Goal: Complete application form

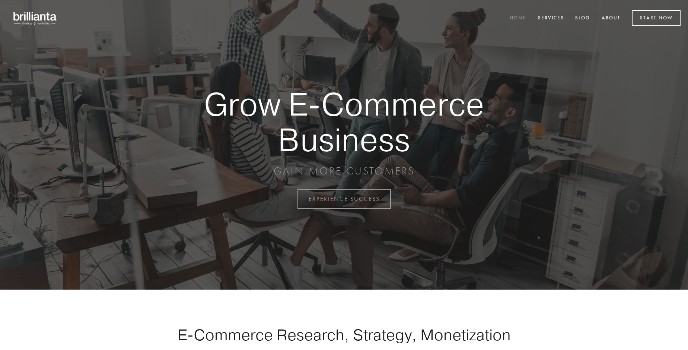
scroll to position [1952, 0]
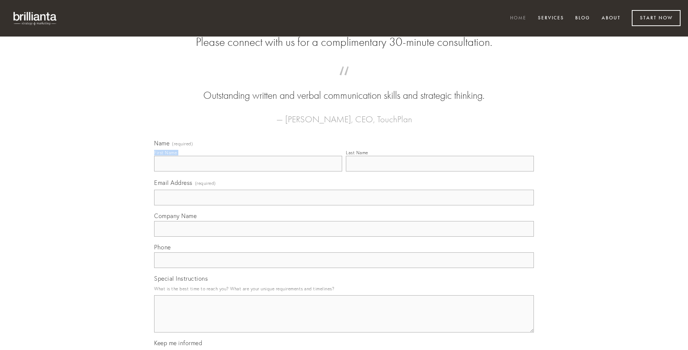
type input "[PERSON_NAME]"
click at [440, 171] on input "Last Name" at bounding box center [440, 164] width 188 height 16
type input "[PERSON_NAME]"
click at [344, 205] on input "Email Address (required)" at bounding box center [344, 198] width 380 height 16
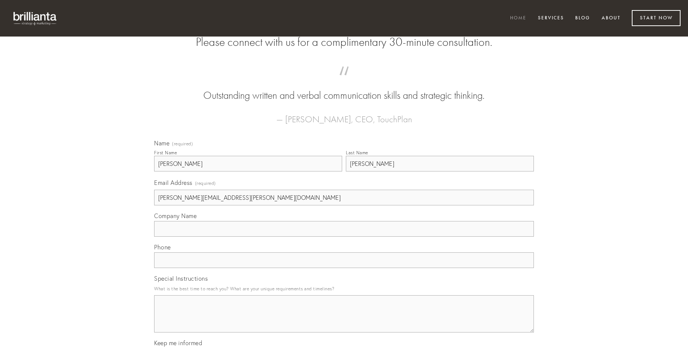
type input "[PERSON_NAME][EMAIL_ADDRESS][PERSON_NAME][DOMAIN_NAME]"
click at [344, 236] on input "Company Name" at bounding box center [344, 229] width 380 height 16
type input "commodi"
click at [344, 268] on input "text" at bounding box center [344, 260] width 380 height 16
click at [344, 320] on textarea "Special Instructions" at bounding box center [344, 313] width 380 height 37
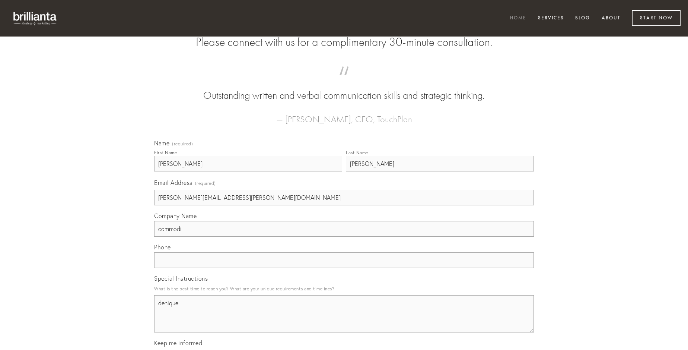
type textarea "denique"
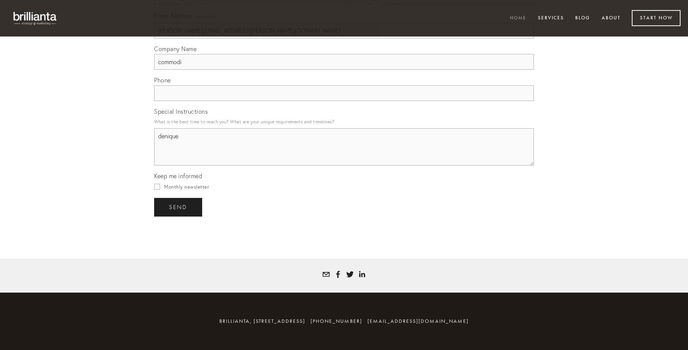
click at [179, 207] on span "send" at bounding box center [178, 207] width 18 height 7
